Goal: Find specific page/section: Find specific page/section

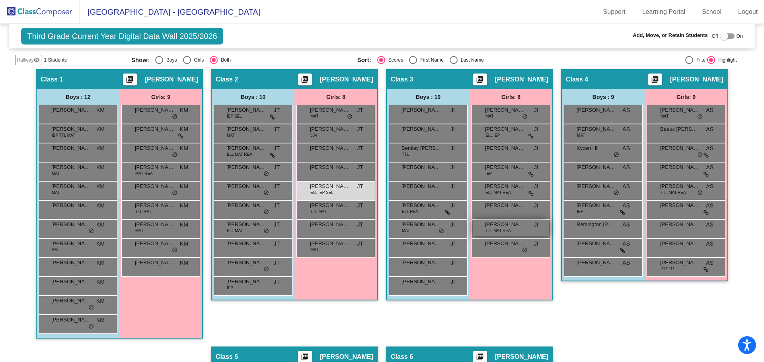
scroll to position [159, 0]
click at [40, 12] on img at bounding box center [40, 11] width 80 height 23
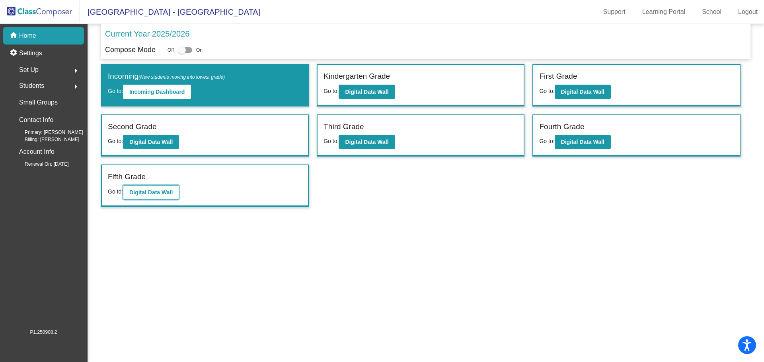
click at [146, 194] on b "Digital Data Wall" at bounding box center [150, 192] width 43 height 6
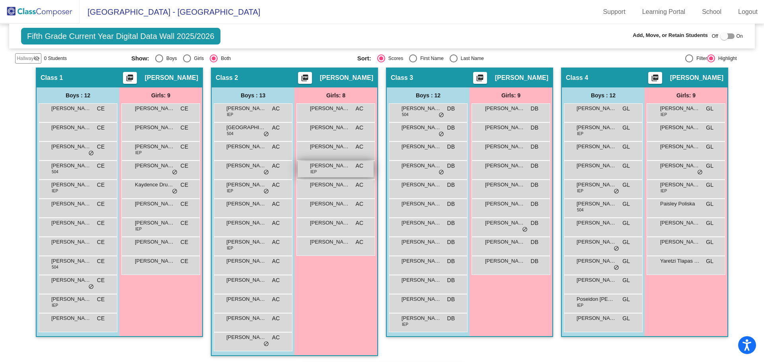
scroll to position [159, 0]
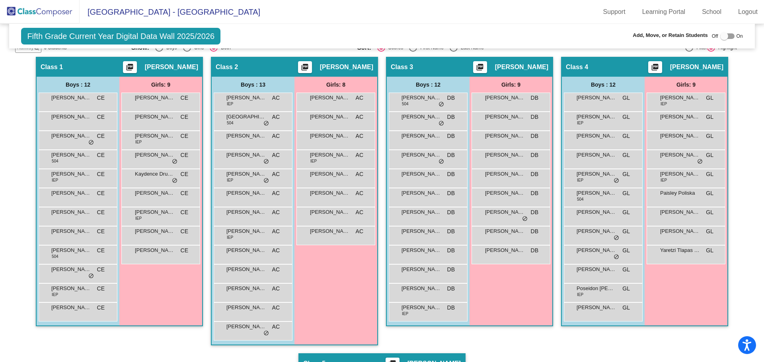
click at [29, 7] on img at bounding box center [40, 11] width 80 height 23
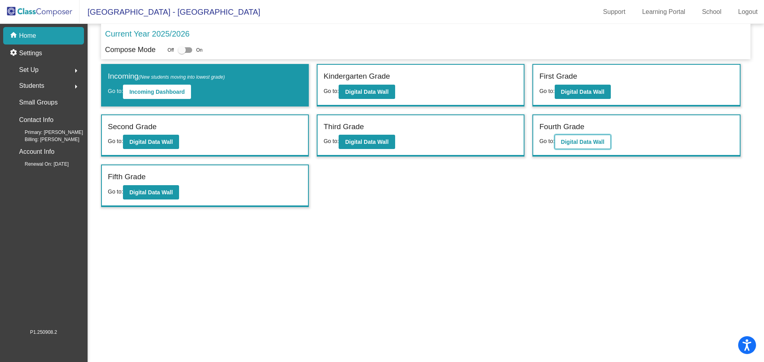
click at [568, 139] on b "Digital Data Wall" at bounding box center [582, 142] width 43 height 6
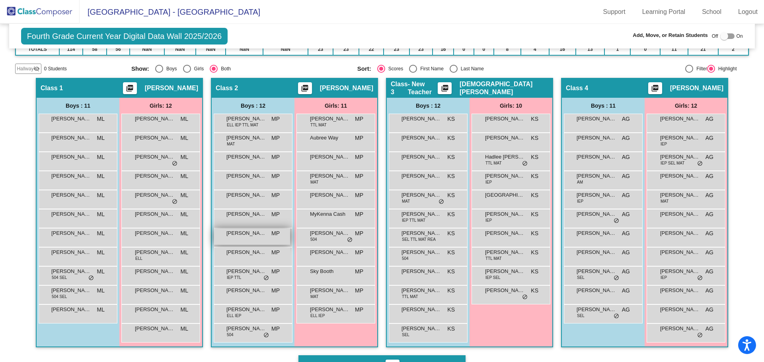
scroll to position [159, 0]
